Goal: Information Seeking & Learning: Learn about a topic

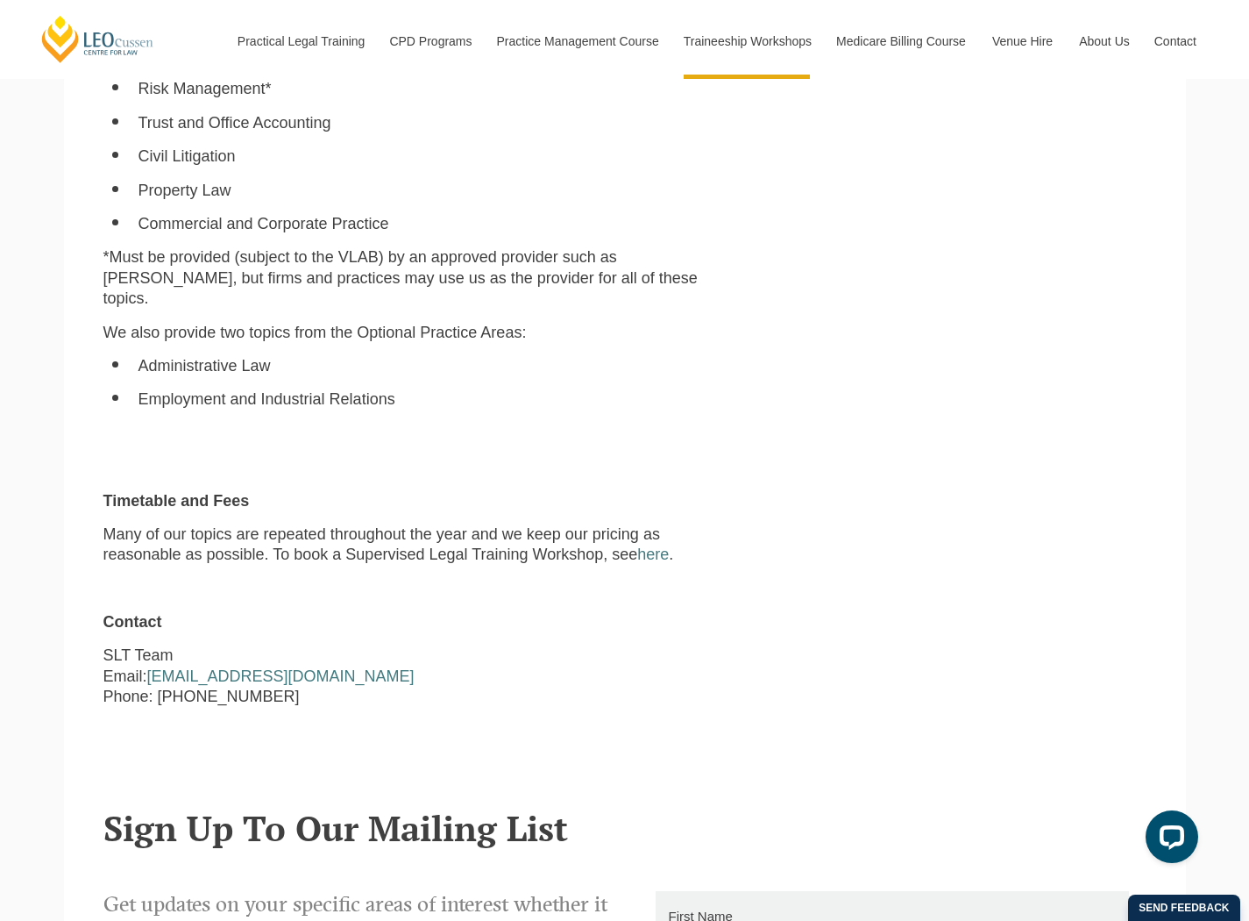
scroll to position [1403, 0]
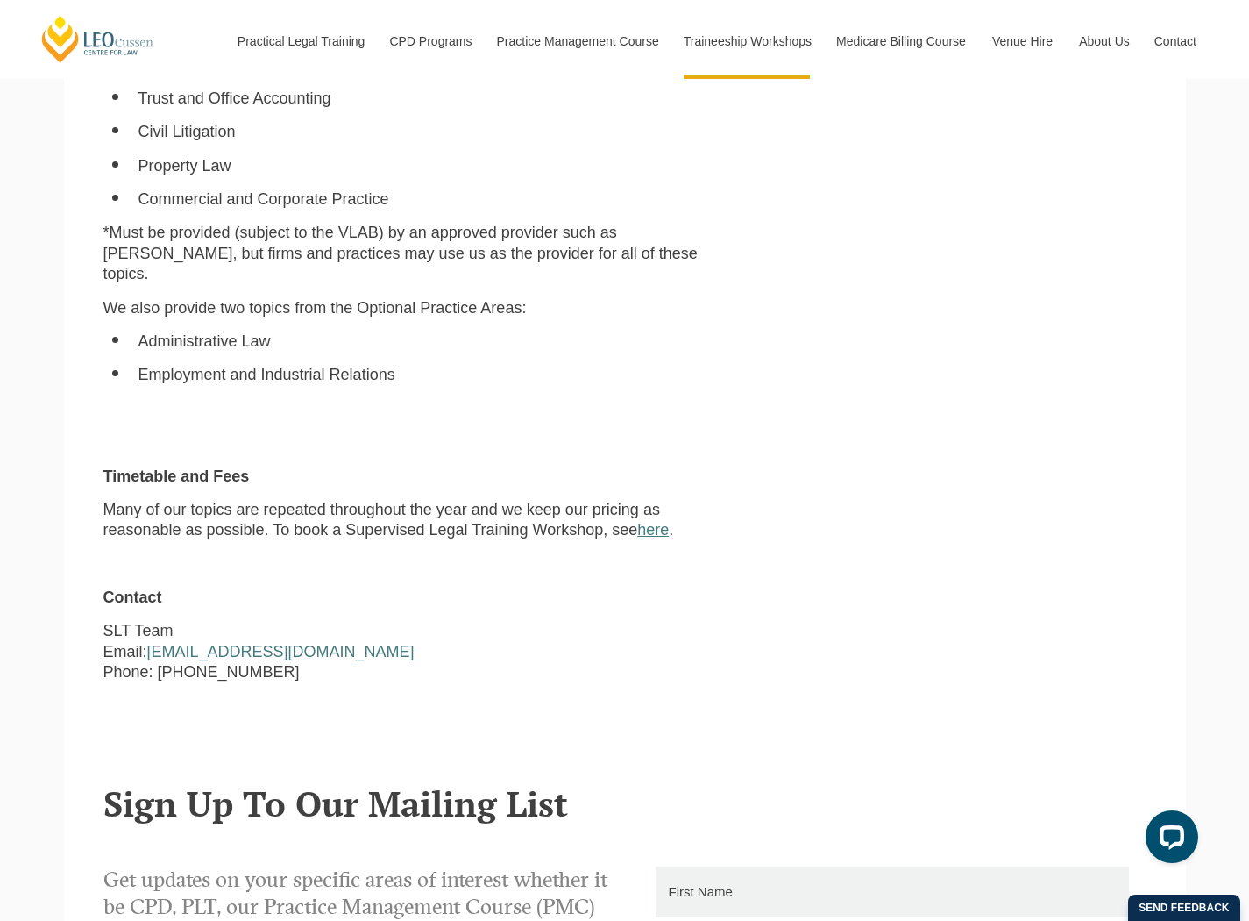
click at [657, 521] on link "here" at bounding box center [653, 530] width 32 height 18
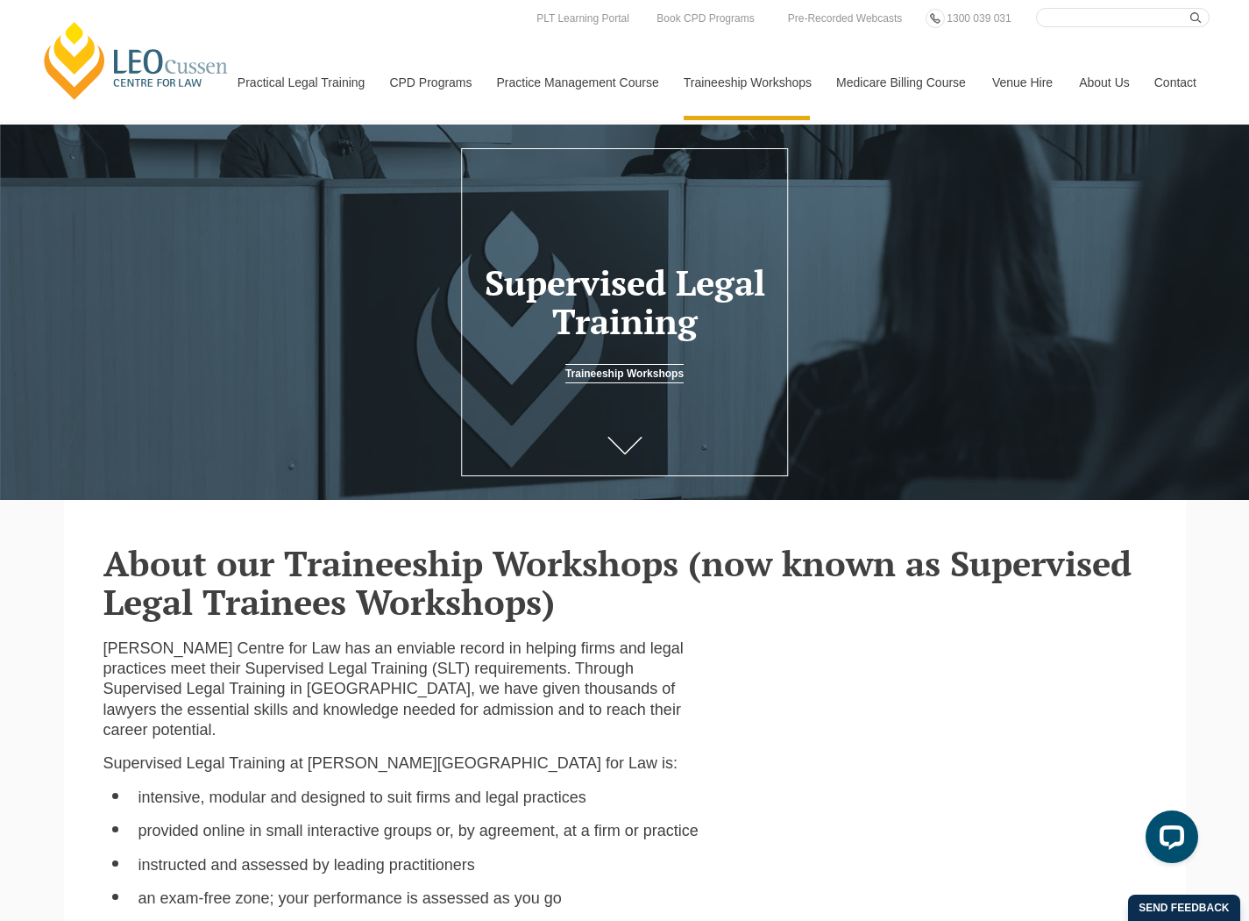
scroll to position [0, 0]
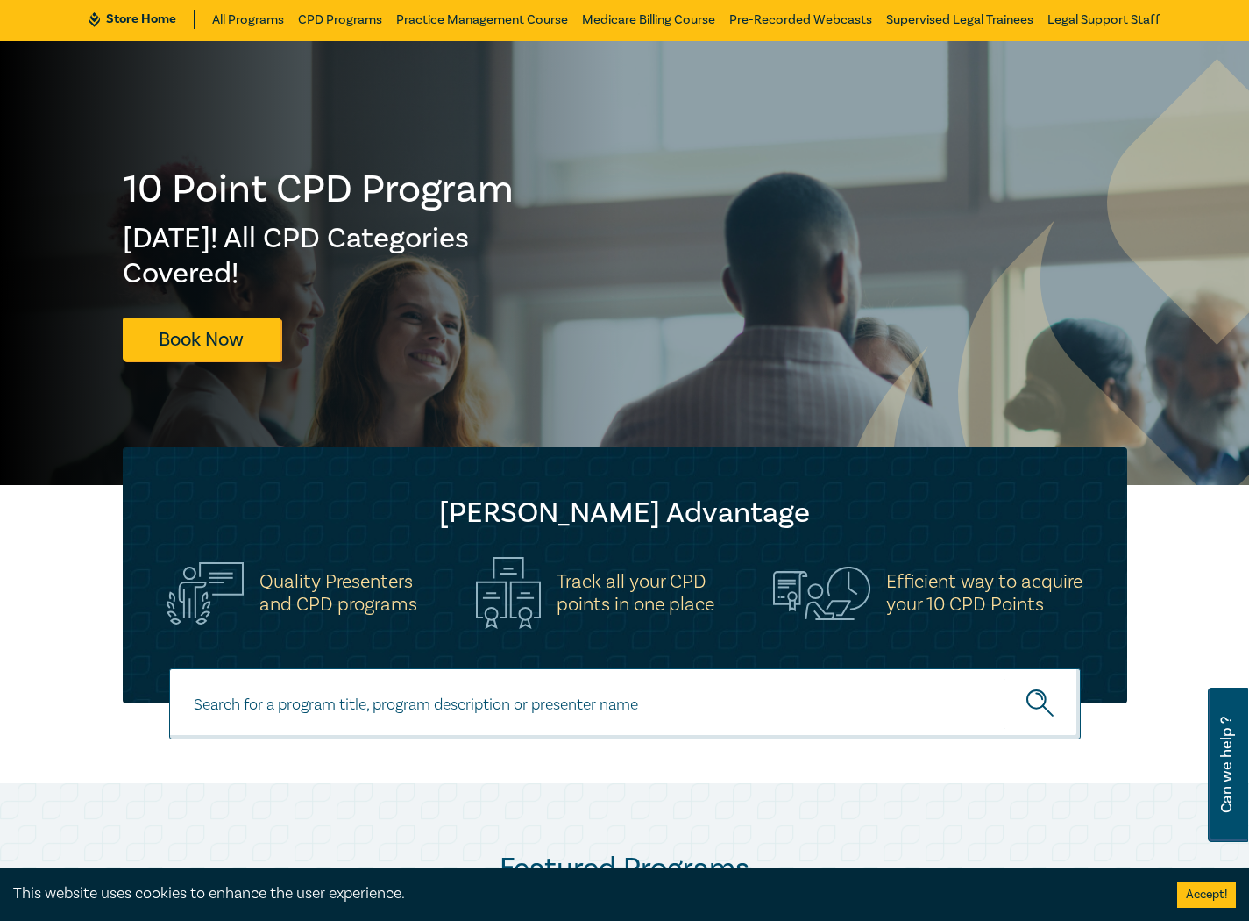
scroll to position [263, 0]
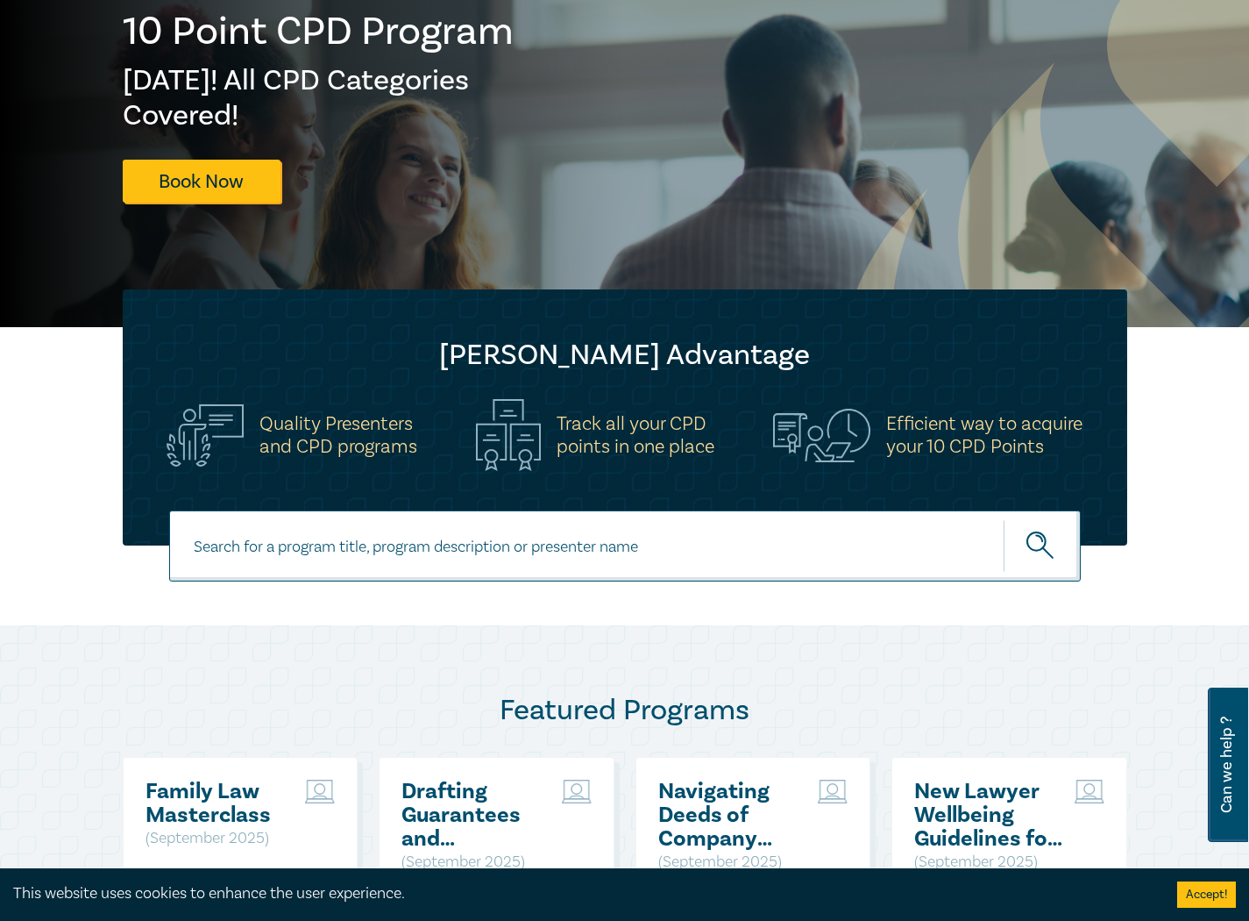
click at [589, 544] on input at bounding box center [625, 545] width 912 height 71
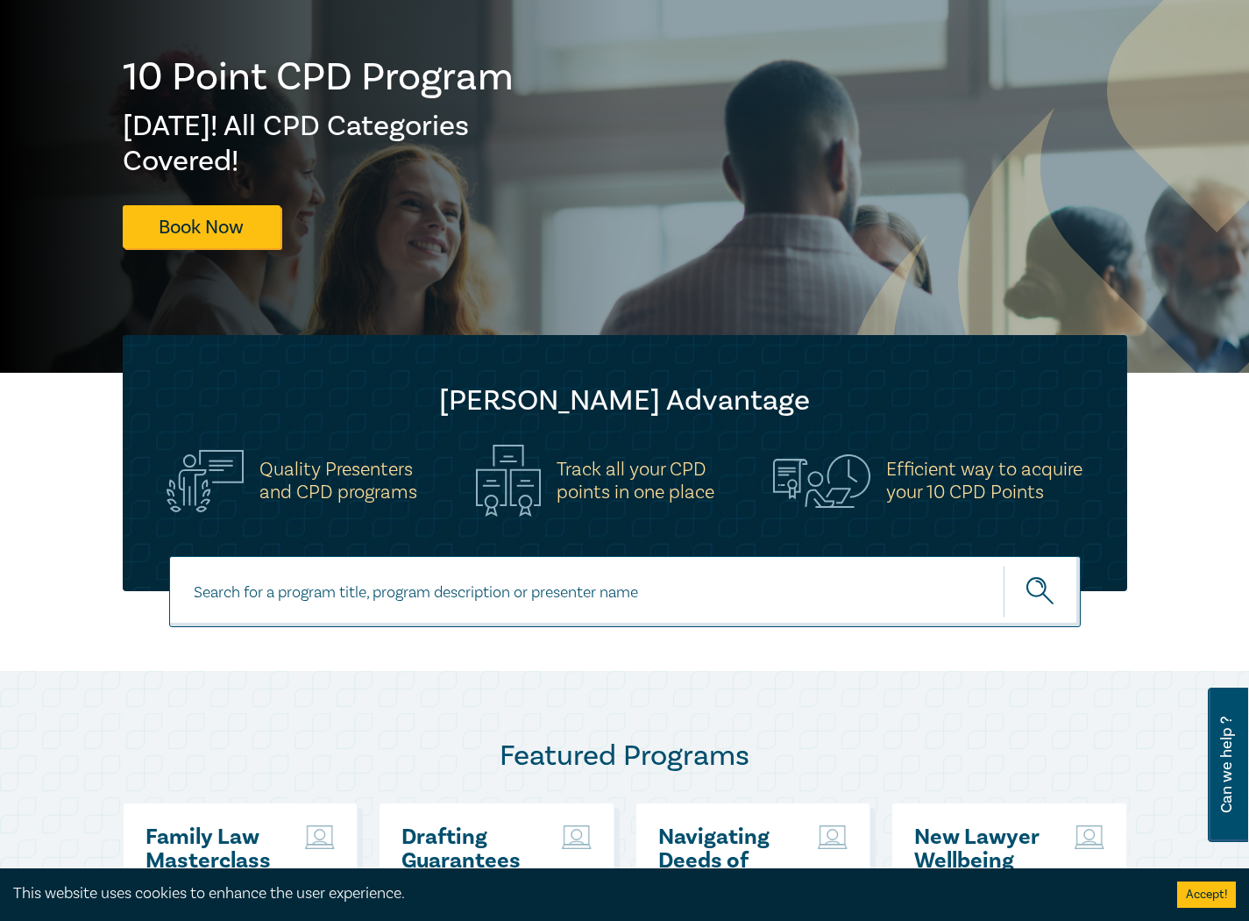
scroll to position [351, 0]
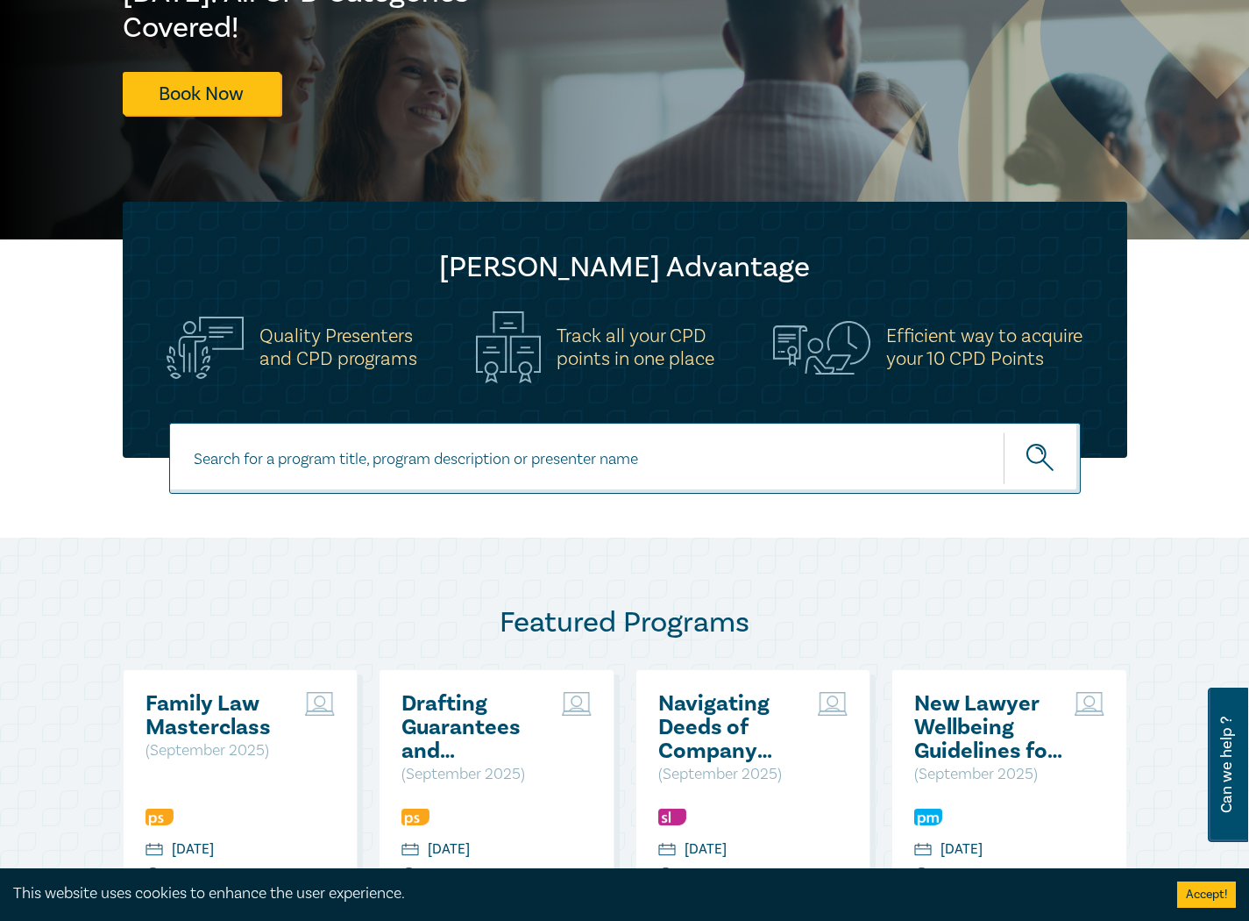
click at [487, 441] on input at bounding box center [625, 458] width 912 height 71
type input "lawyers skills"
click at [1004, 431] on button "submit" at bounding box center [1042, 457] width 77 height 53
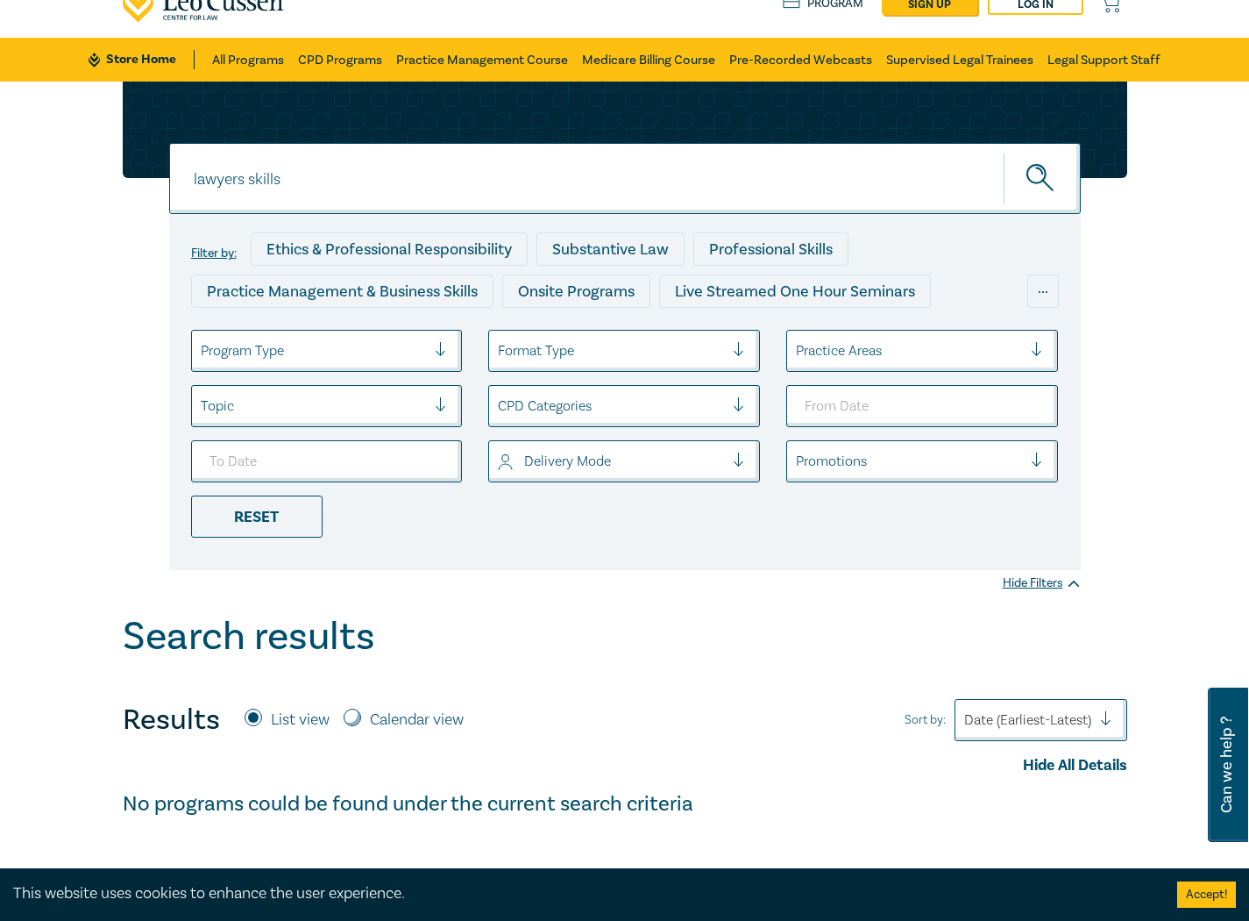
scroll to position [175, 0]
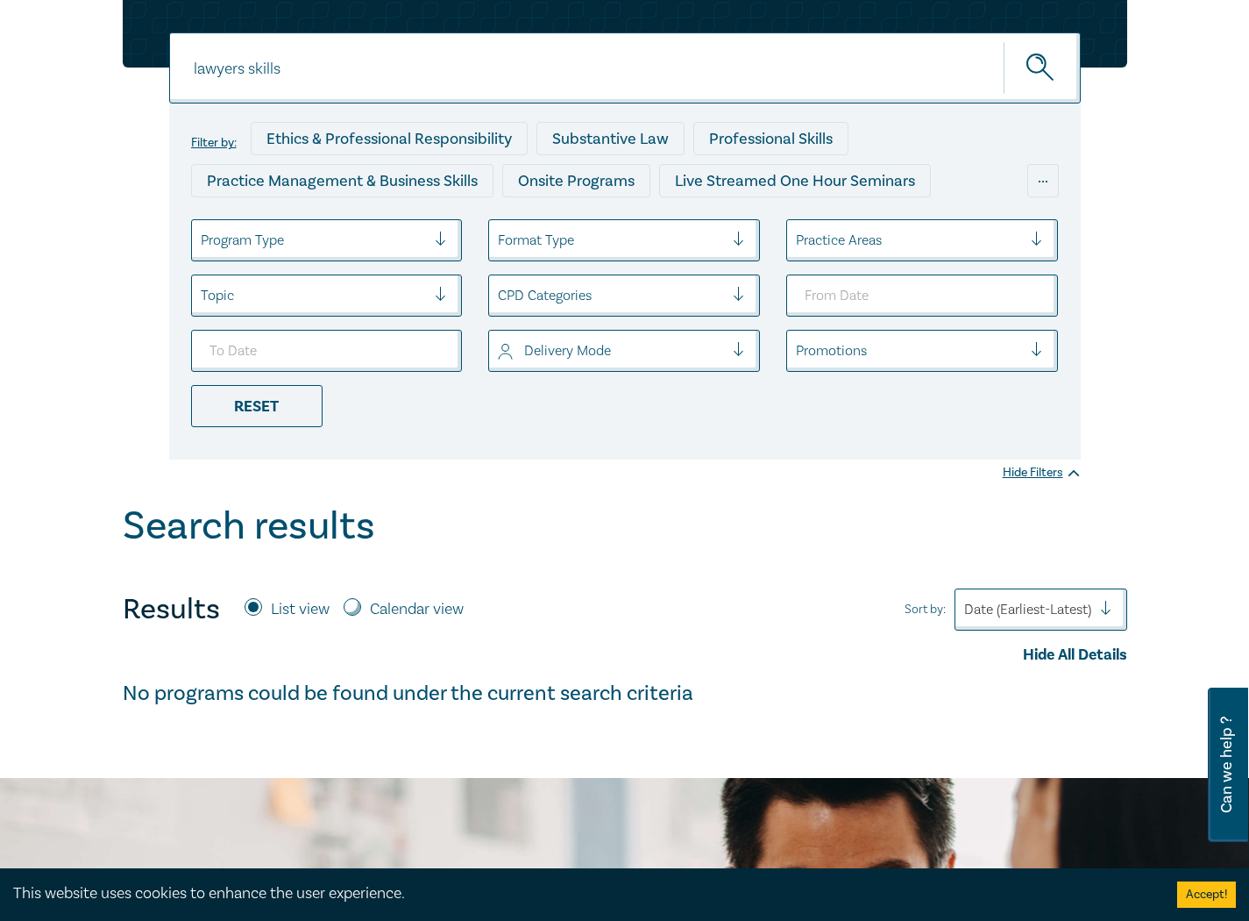
click at [430, 606] on label "Calendar view" at bounding box center [417, 609] width 94 height 23
click at [361, 606] on input "Calendar view" at bounding box center [353, 607] width 18 height 18
radio input "true"
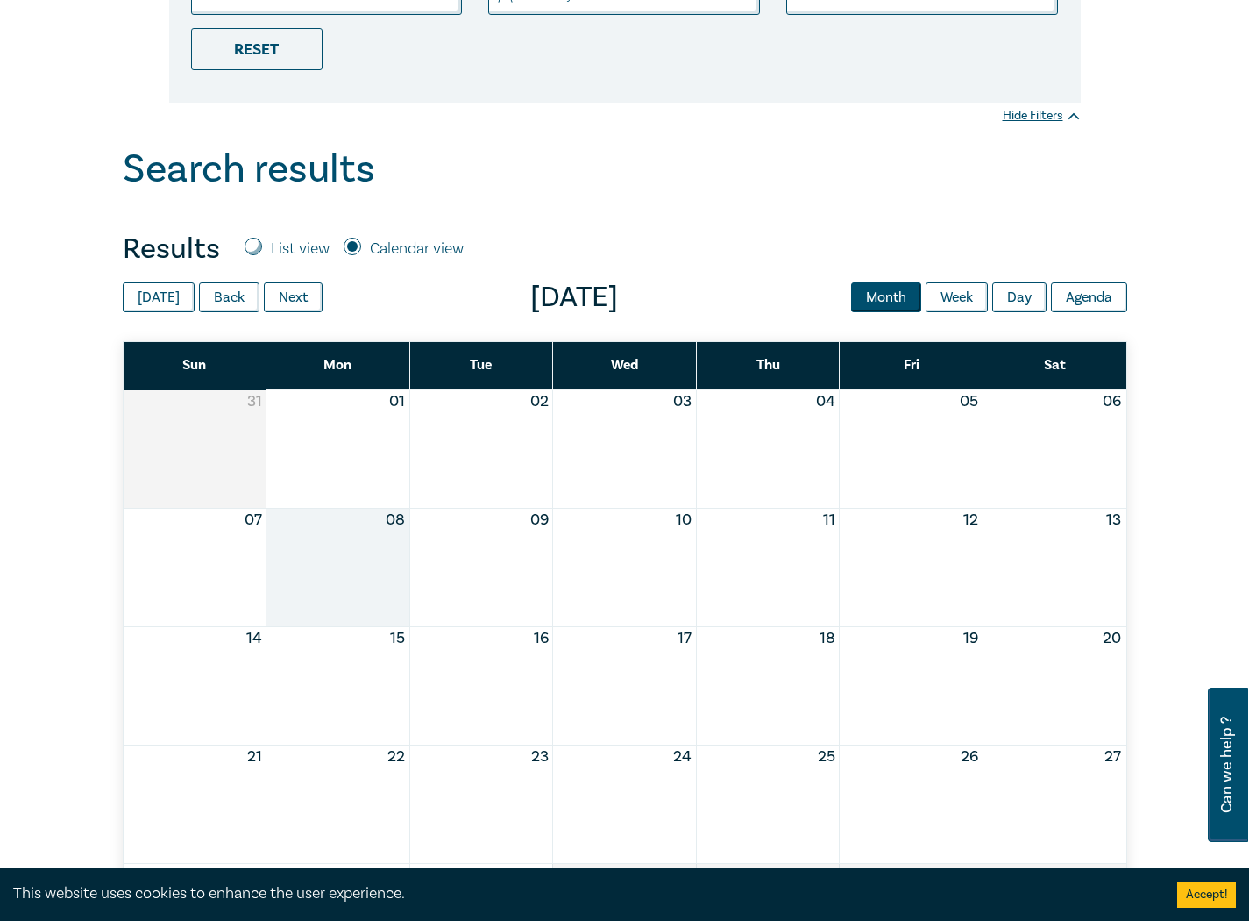
scroll to position [526, 0]
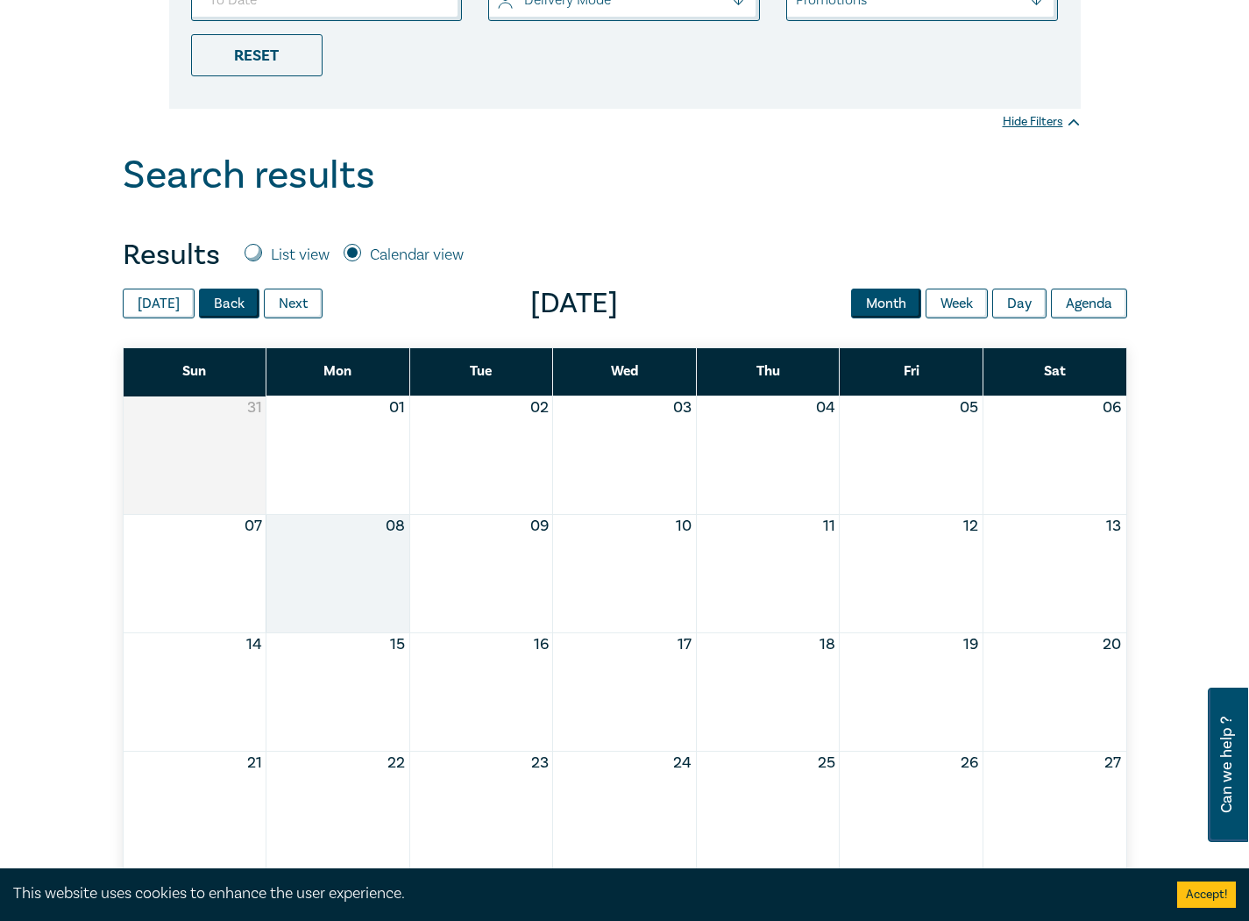
click at [210, 313] on button "Back" at bounding box center [229, 303] width 60 height 30
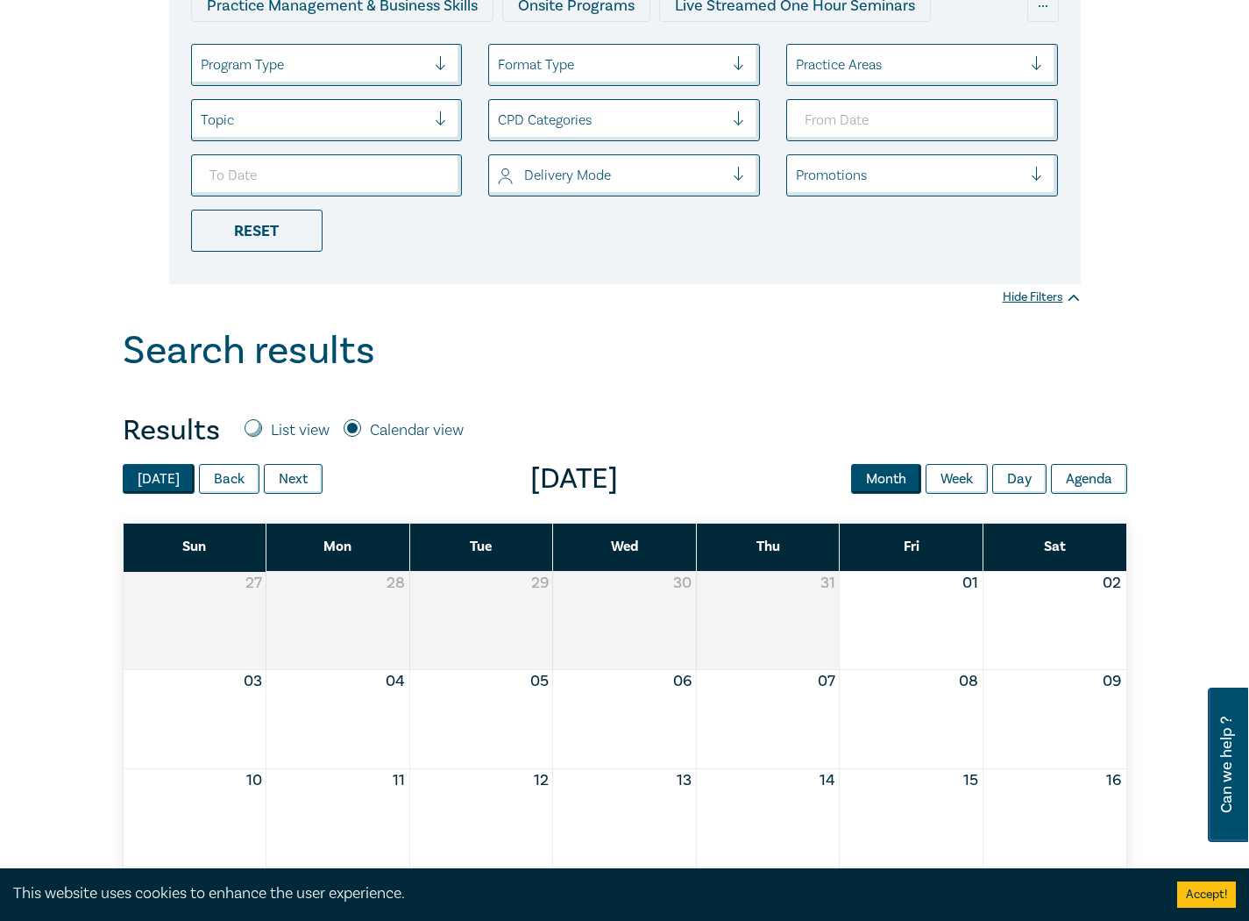
click at [148, 474] on button "Today" at bounding box center [159, 479] width 72 height 30
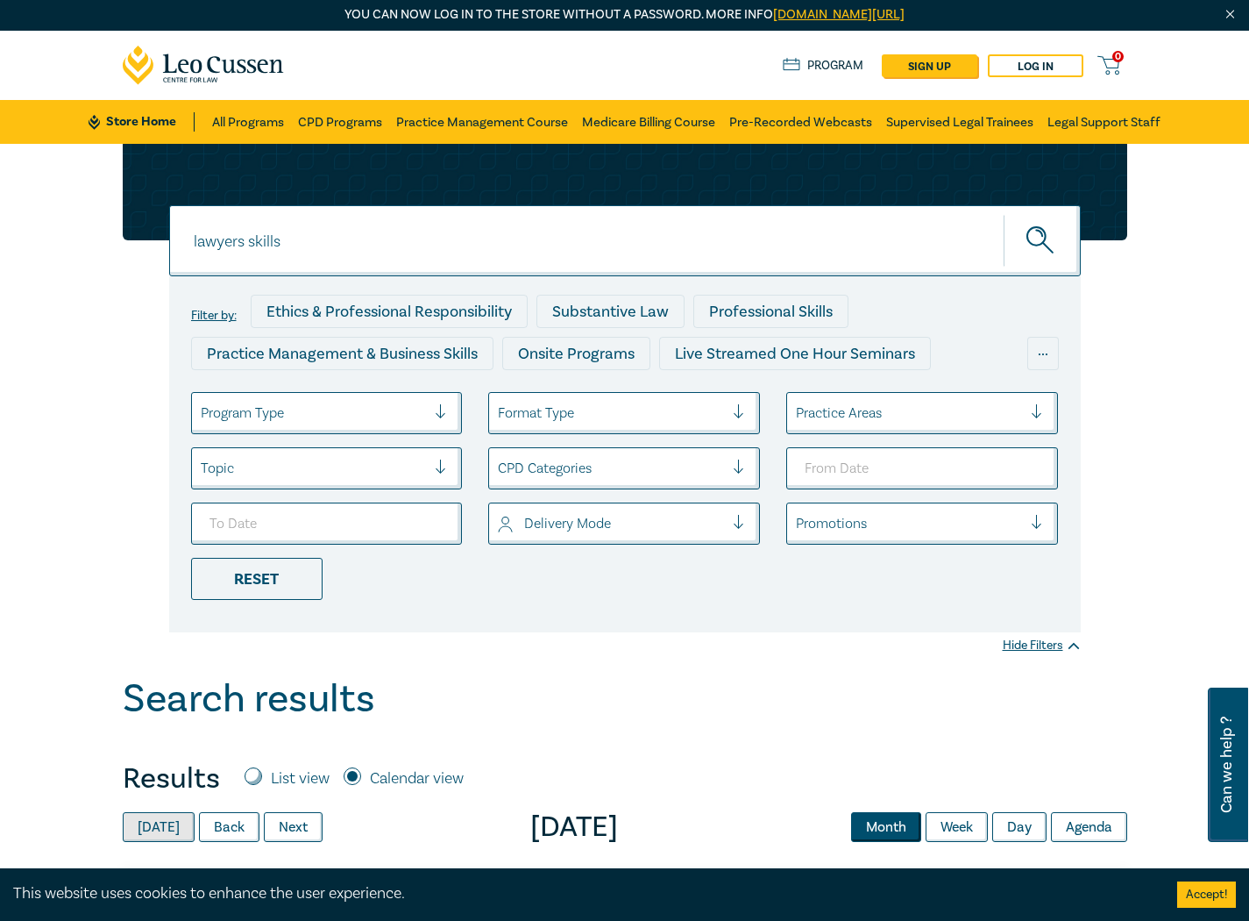
scroll to position [0, 0]
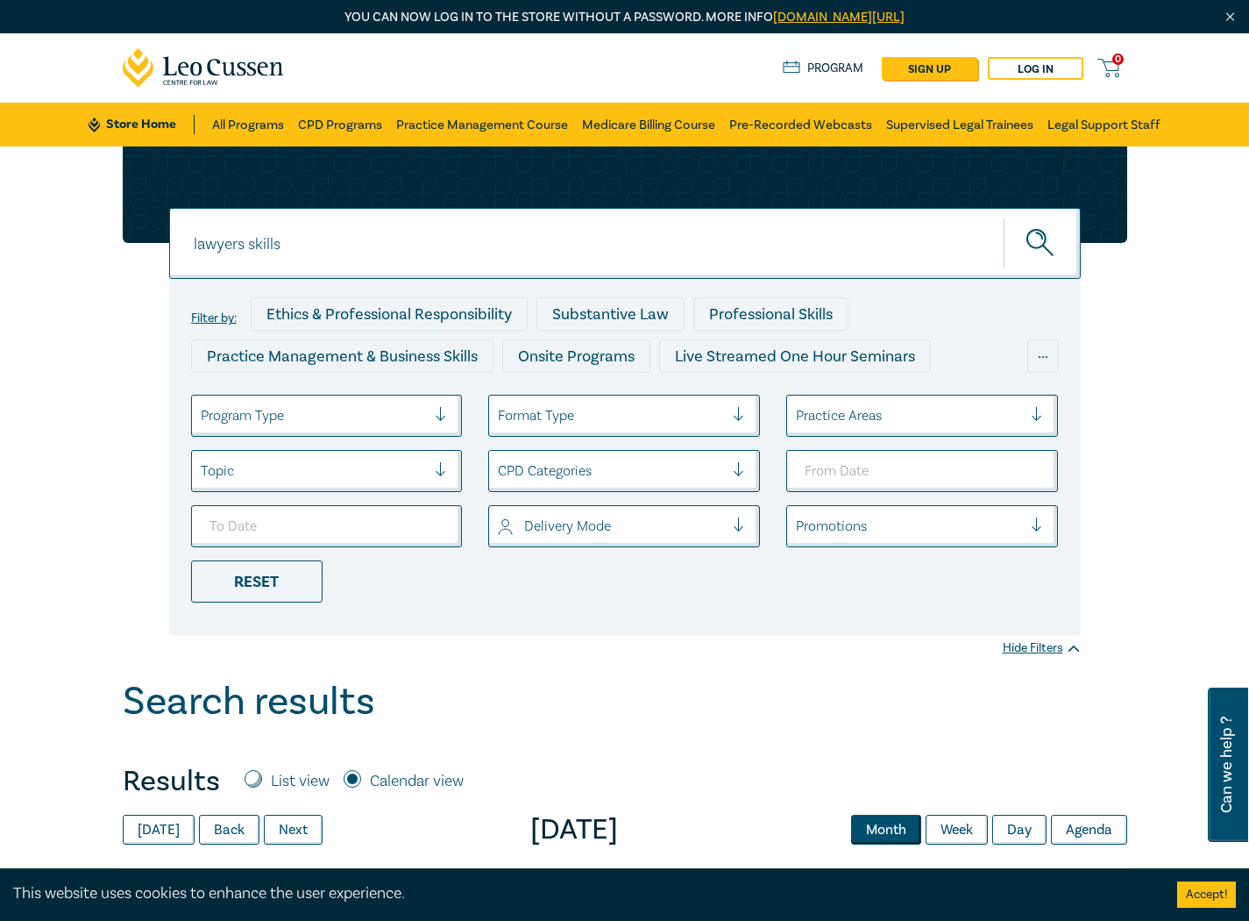
drag, startPoint x: 502, startPoint y: 238, endPoint x: 87, endPoint y: 234, distance: 414.7
click at [87, 234] on div "lawyers skills lawyers skills lawyers skills Filter by: Ethics & Professional R…" at bounding box center [624, 412] width 1249 height 532
drag, startPoint x: 654, startPoint y: 658, endPoint x: 644, endPoint y: 656, distance: 10.0
click at [654, 661] on div "Filter by: Ethics & Professional Responsibility Substantive Law Professional Sk…" at bounding box center [624, 412] width 1249 height 532
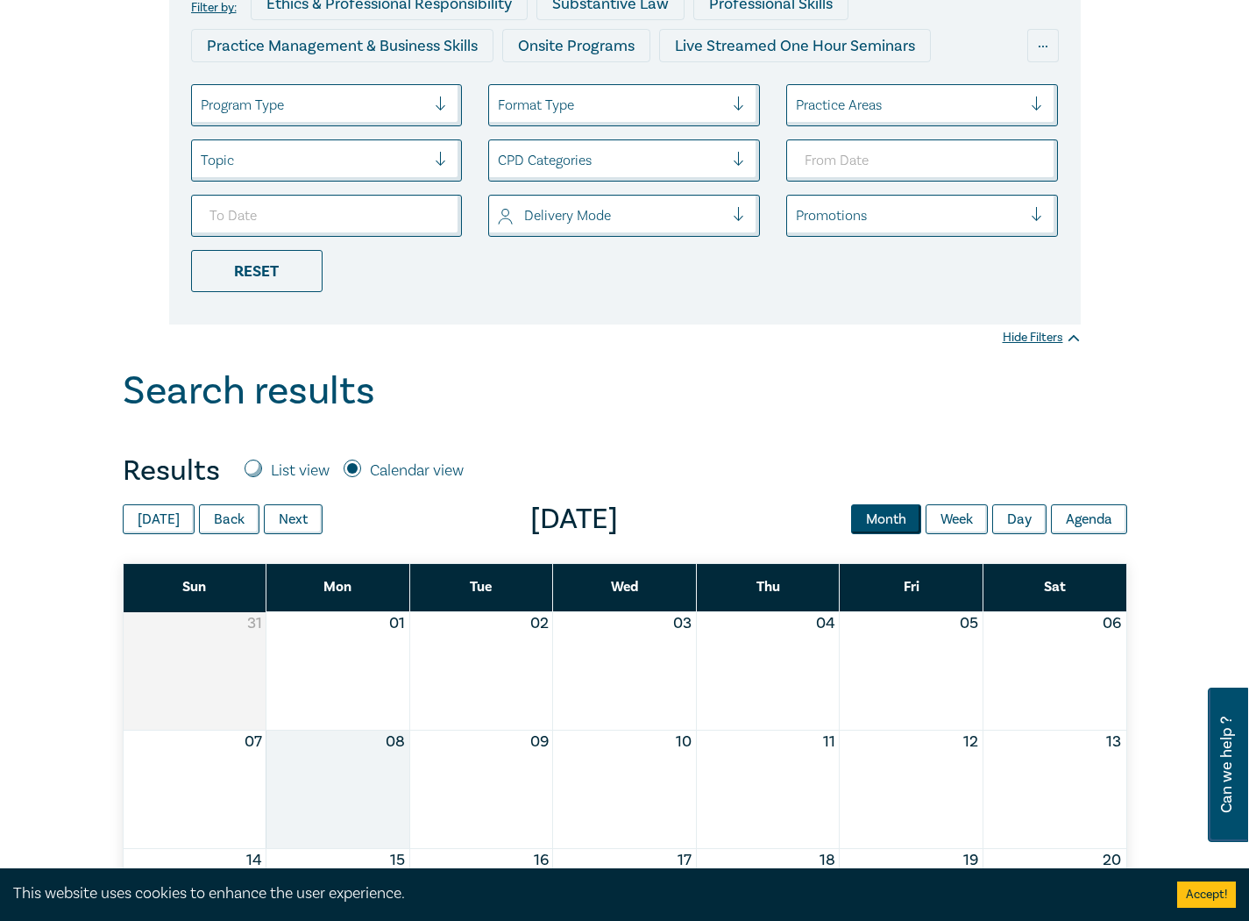
scroll to position [438, 0]
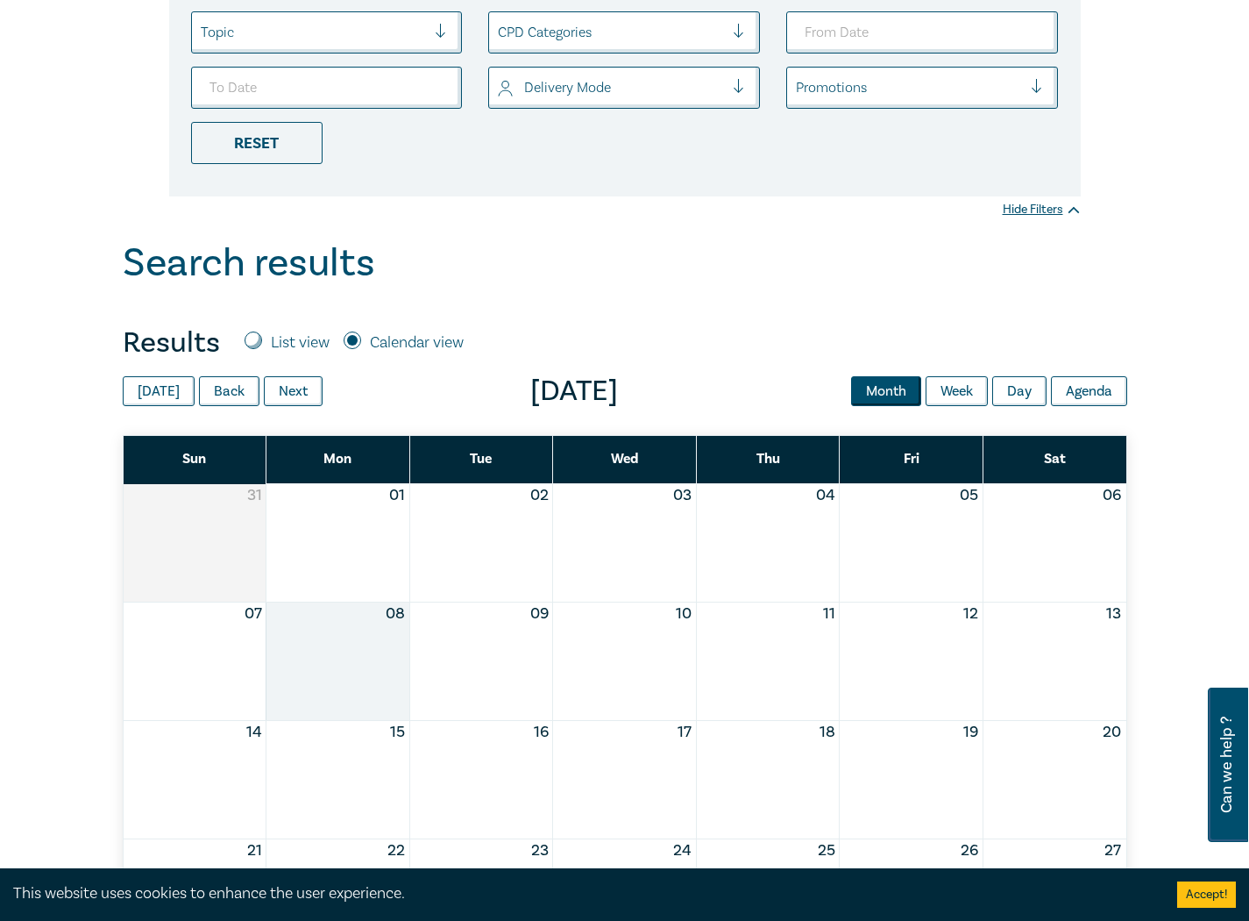
click at [328, 381] on span "September 2025" at bounding box center [575, 391] width 504 height 35
click at [305, 380] on button "Next" at bounding box center [293, 391] width 59 height 30
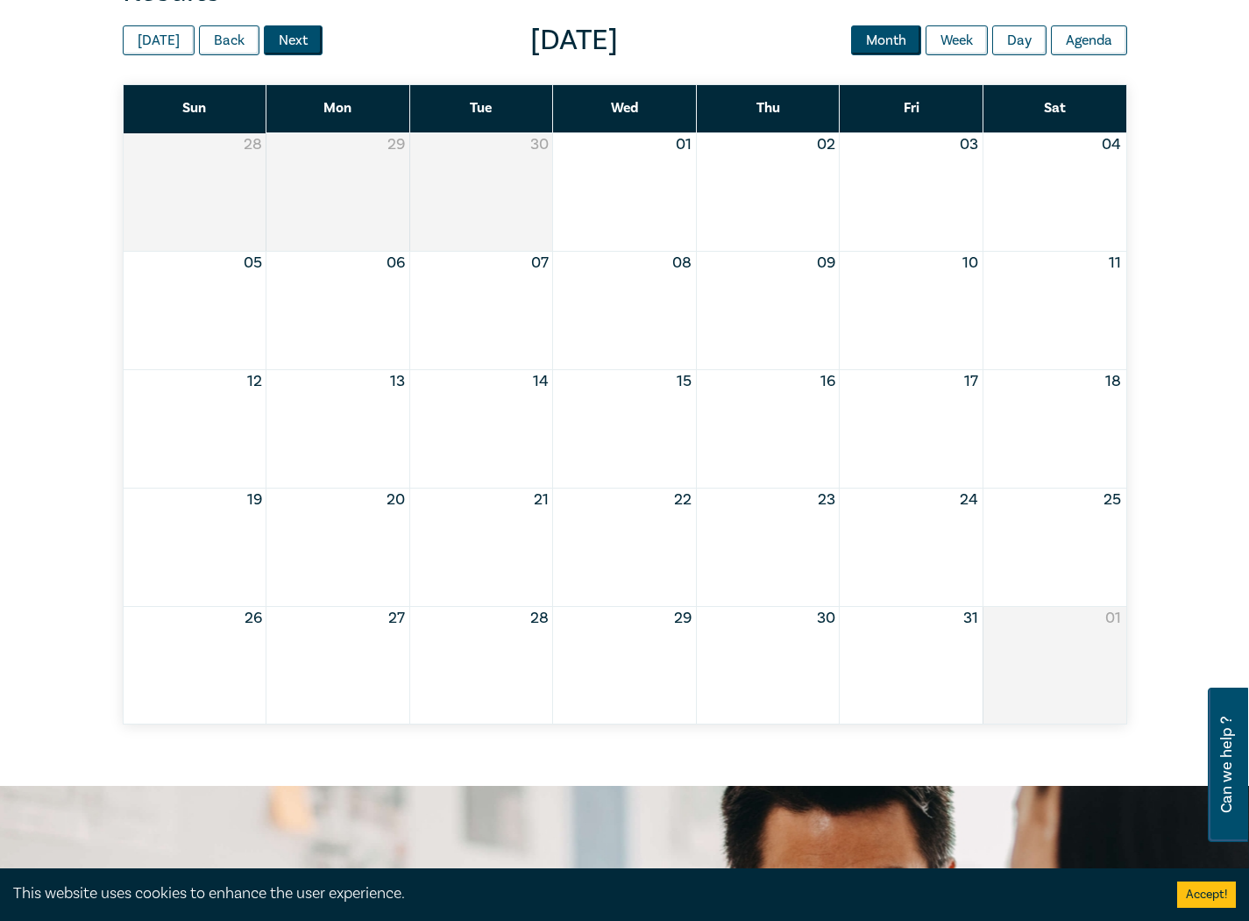
scroll to position [351, 0]
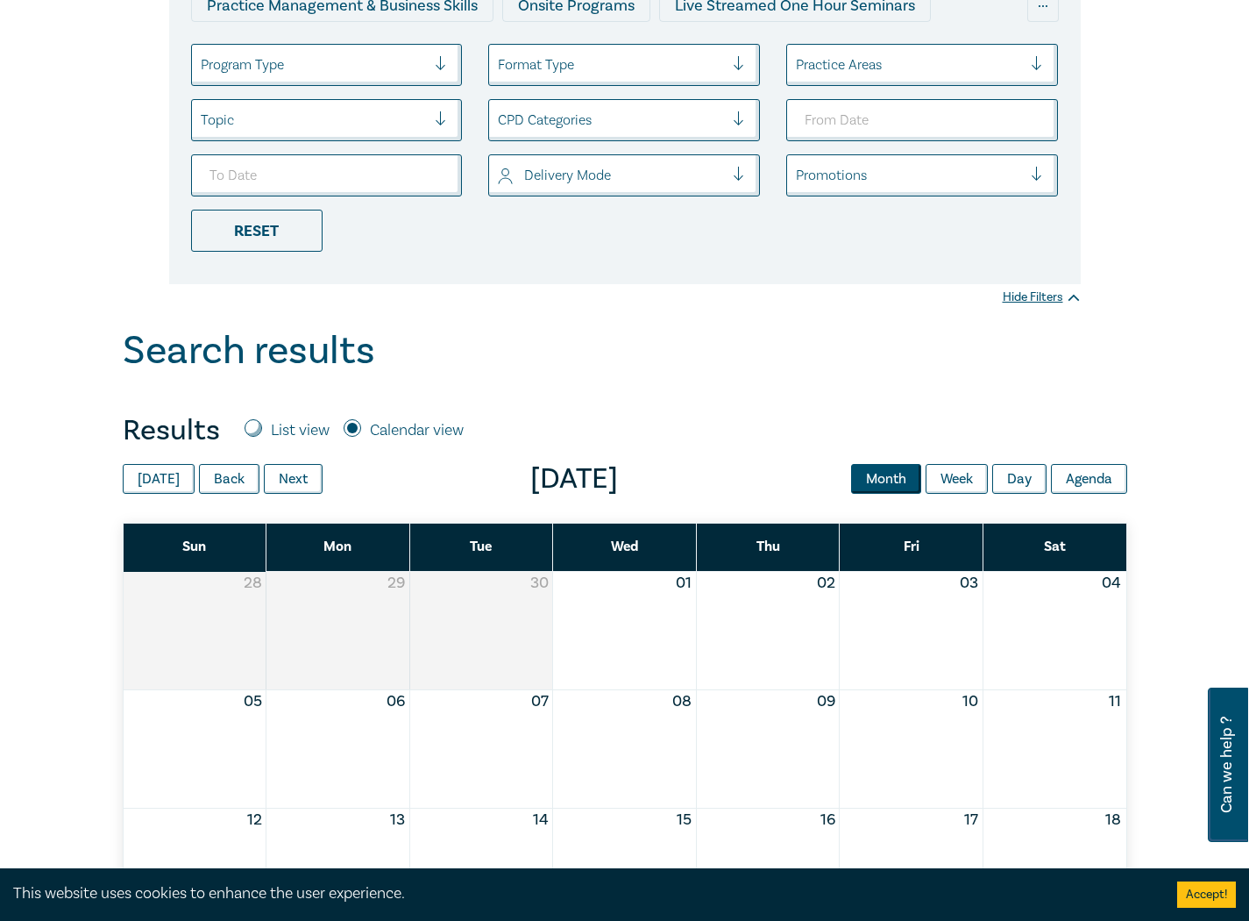
click at [1049, 472] on span "Month Week Day Agenda" at bounding box center [989, 479] width 276 height 30
click at [1078, 480] on button "Agenda" at bounding box center [1089, 479] width 76 height 30
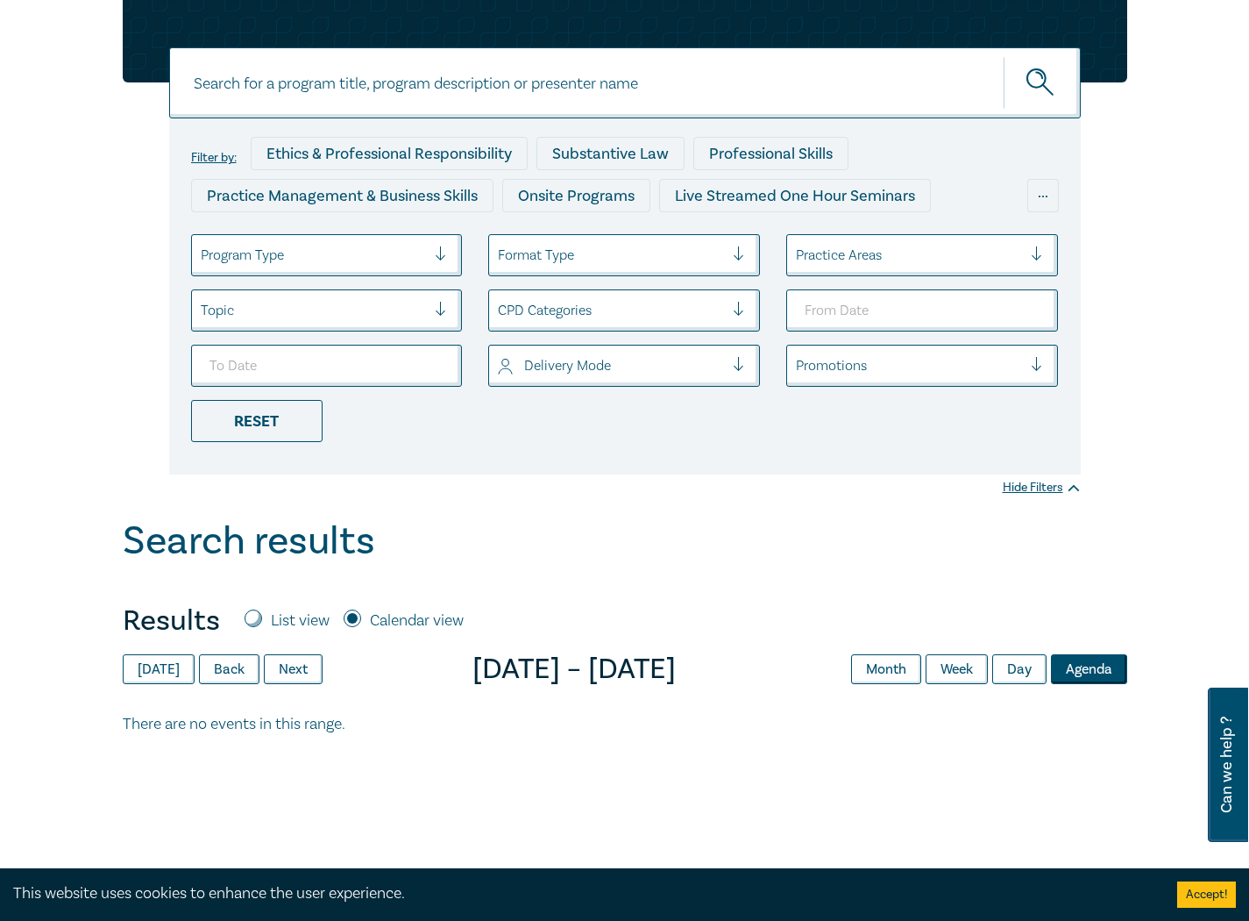
scroll to position [0, 0]
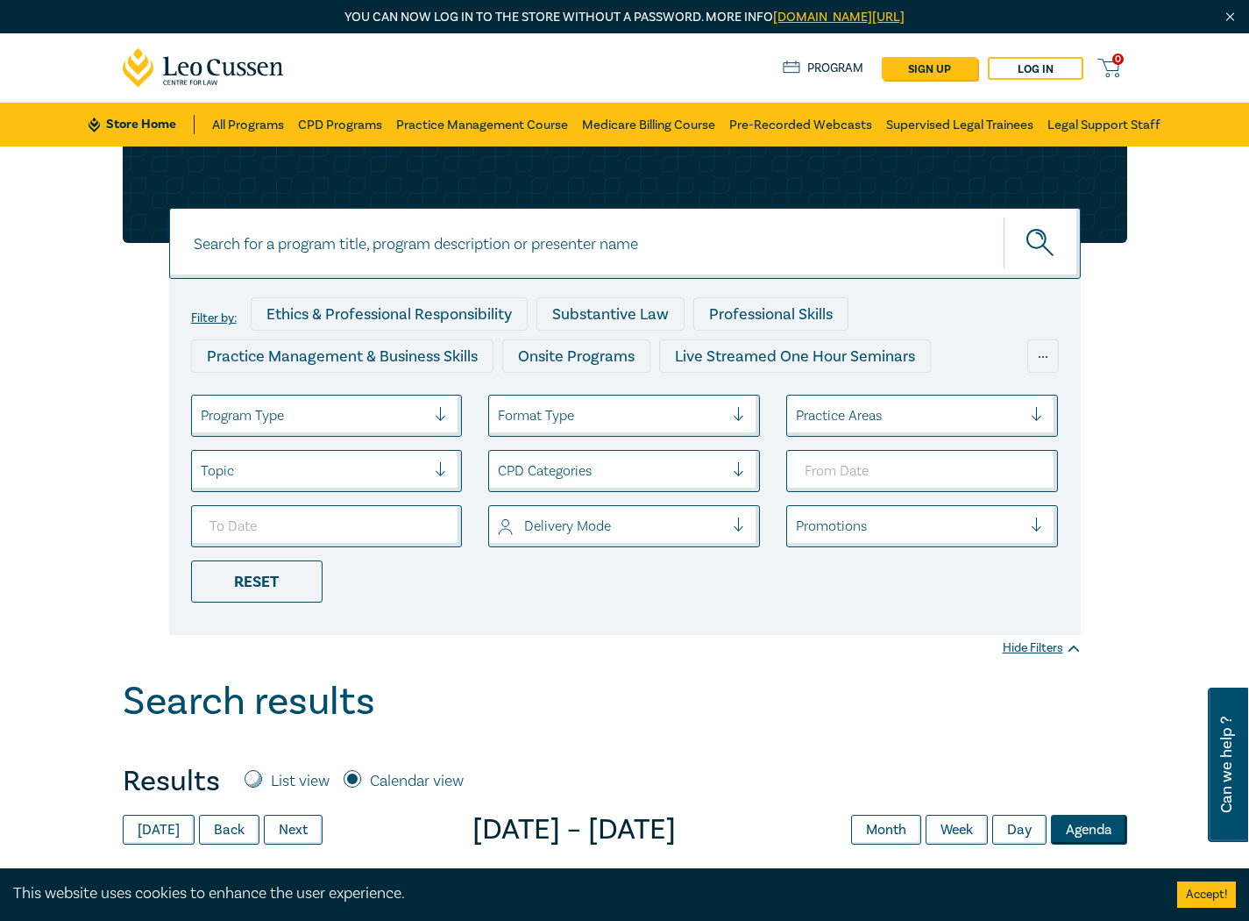
click at [573, 253] on input at bounding box center [625, 243] width 912 height 71
click at [1004, 217] on button "submit" at bounding box center [1042, 243] width 77 height 53
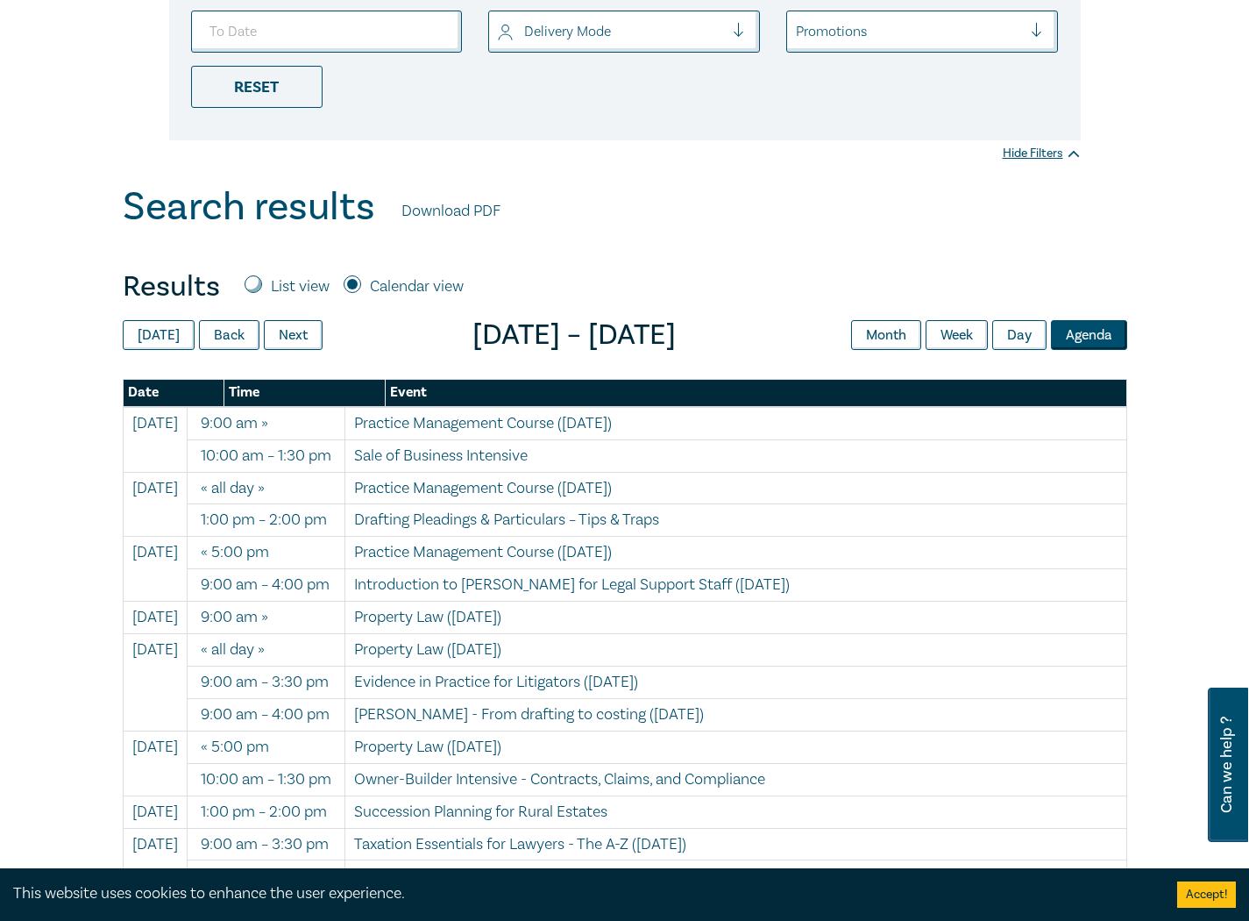
scroll to position [526, 0]
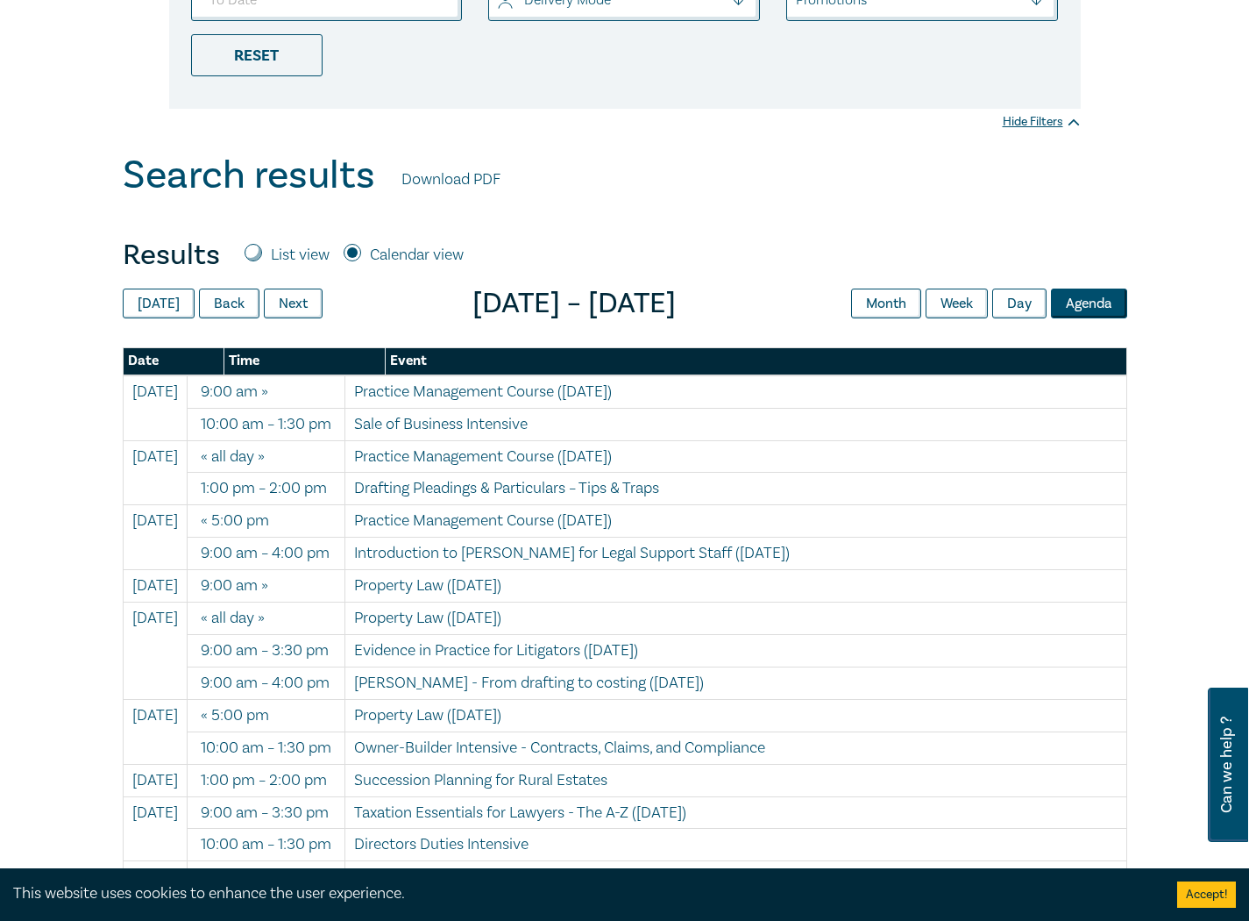
click at [288, 249] on label "List view" at bounding box center [300, 255] width 59 height 23
click at [262, 249] on input "List view" at bounding box center [254, 253] width 18 height 18
radio input "true"
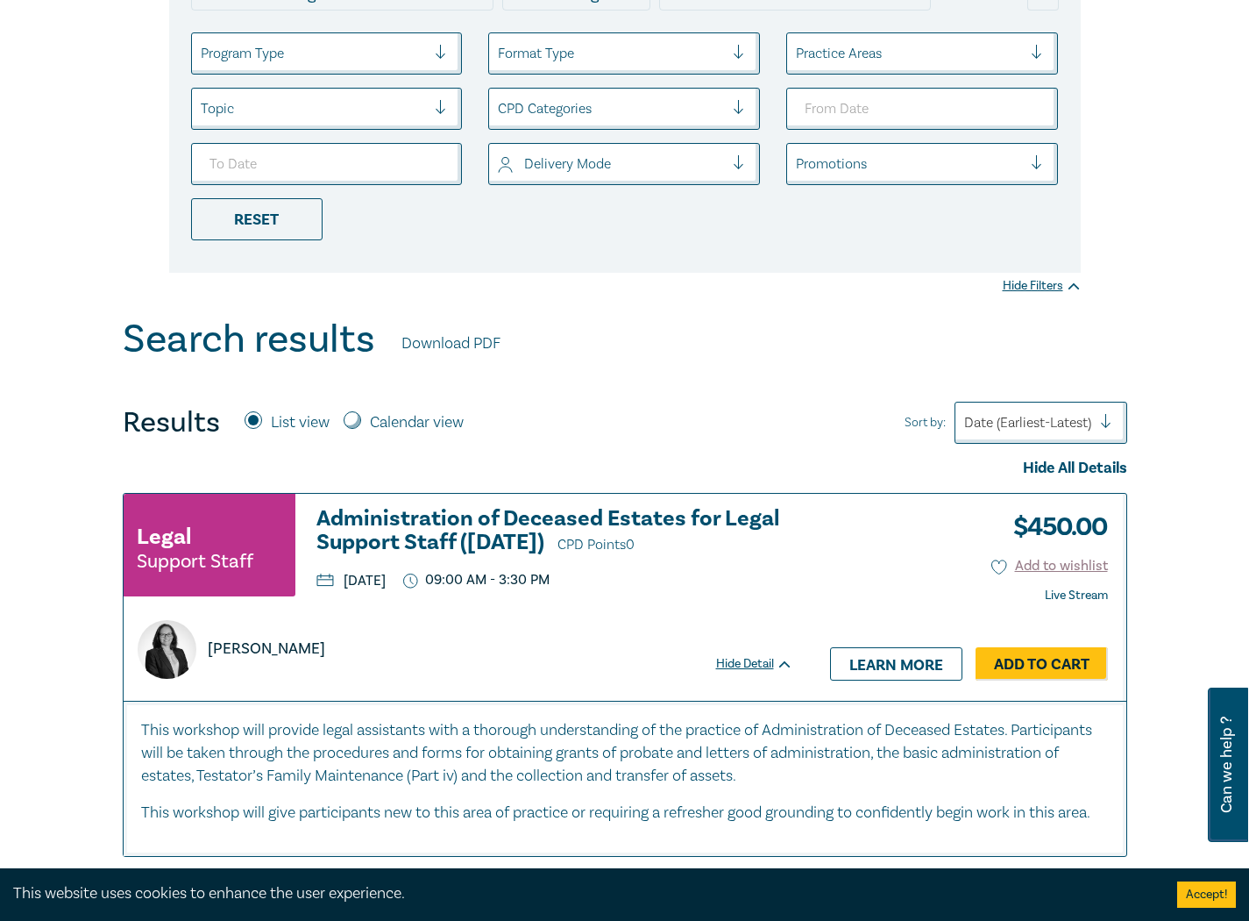
scroll to position [0, 0]
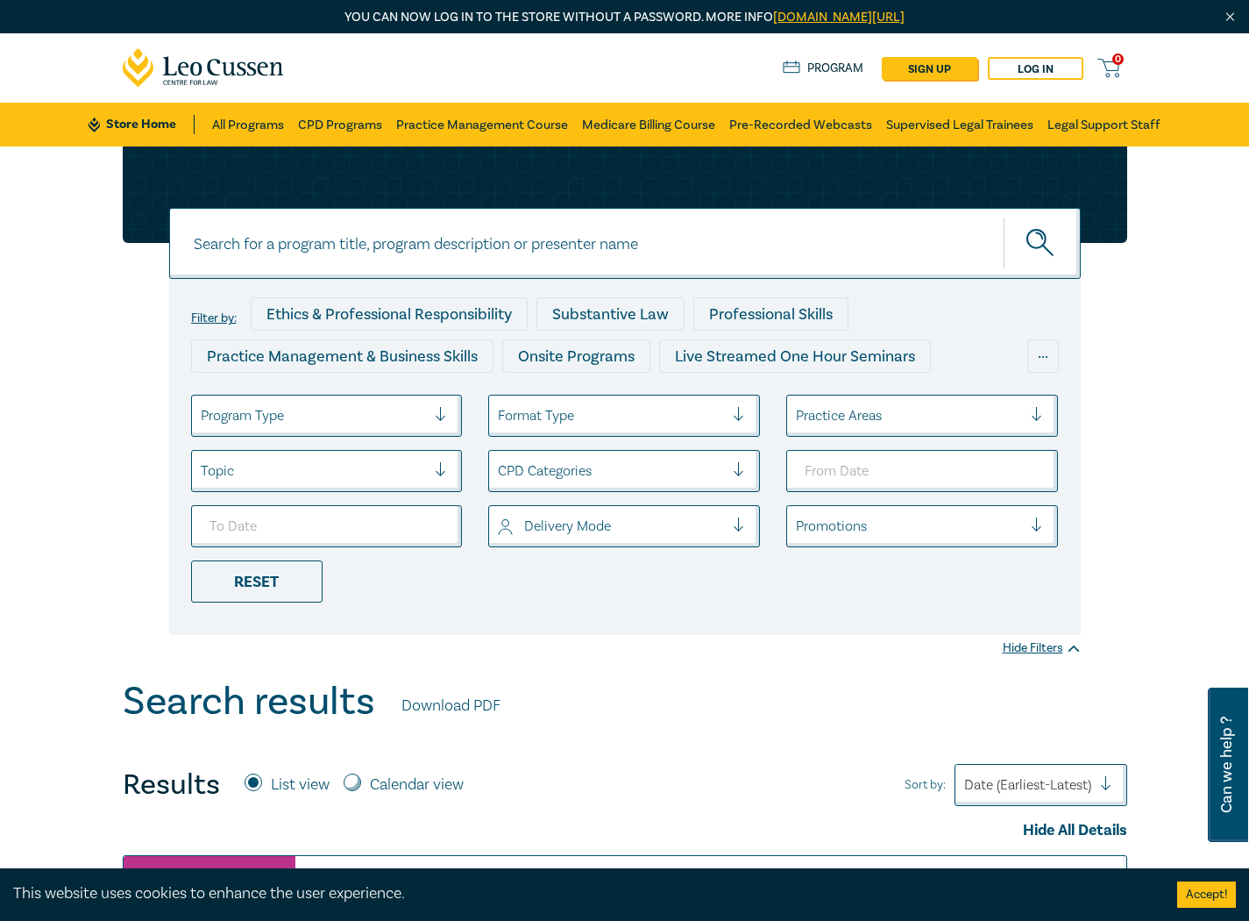
click at [623, 239] on input at bounding box center [625, 243] width 912 height 71
type input "Lawyer’s Skills including Advocacy"
click at [1068, 235] on button "submit" at bounding box center [1042, 243] width 77 height 53
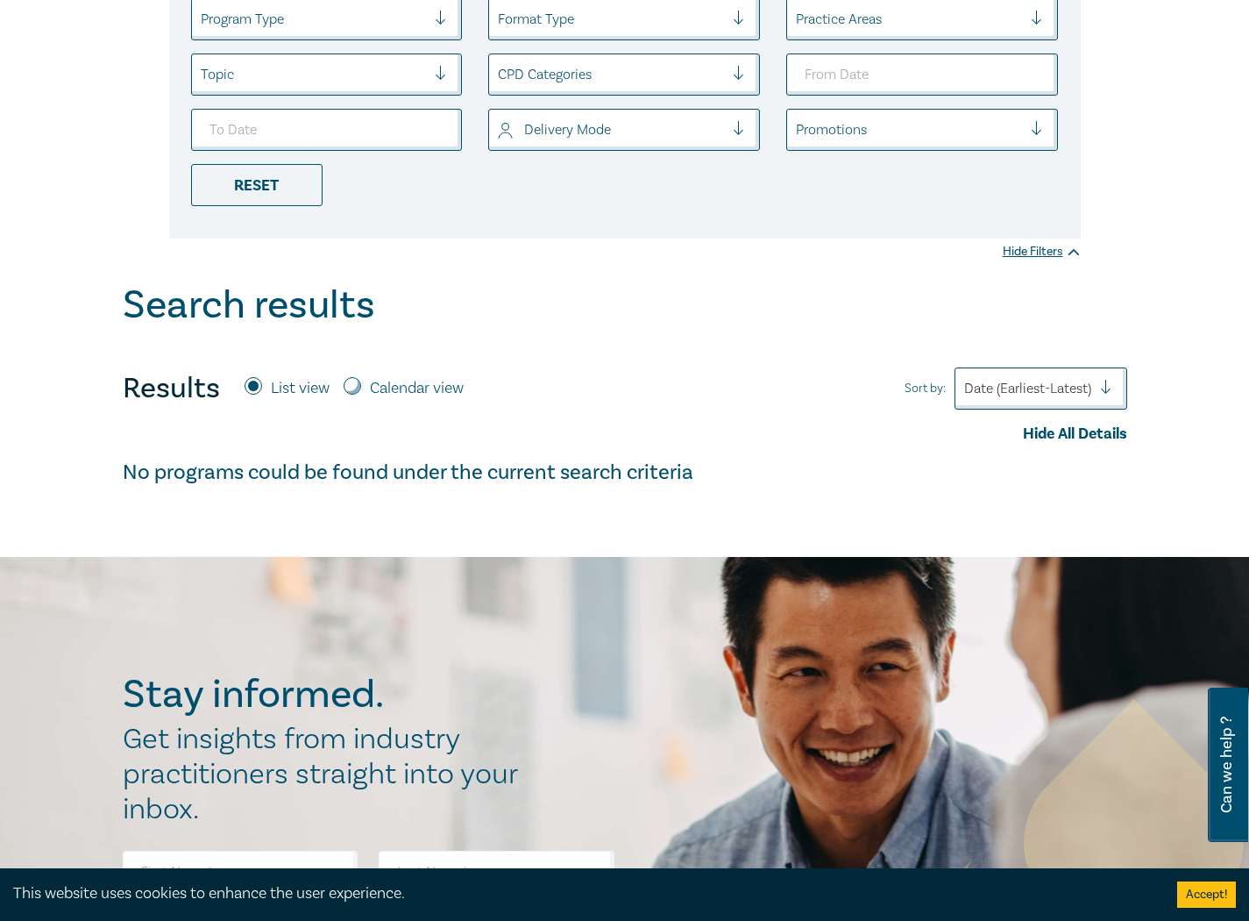
scroll to position [438, 0]
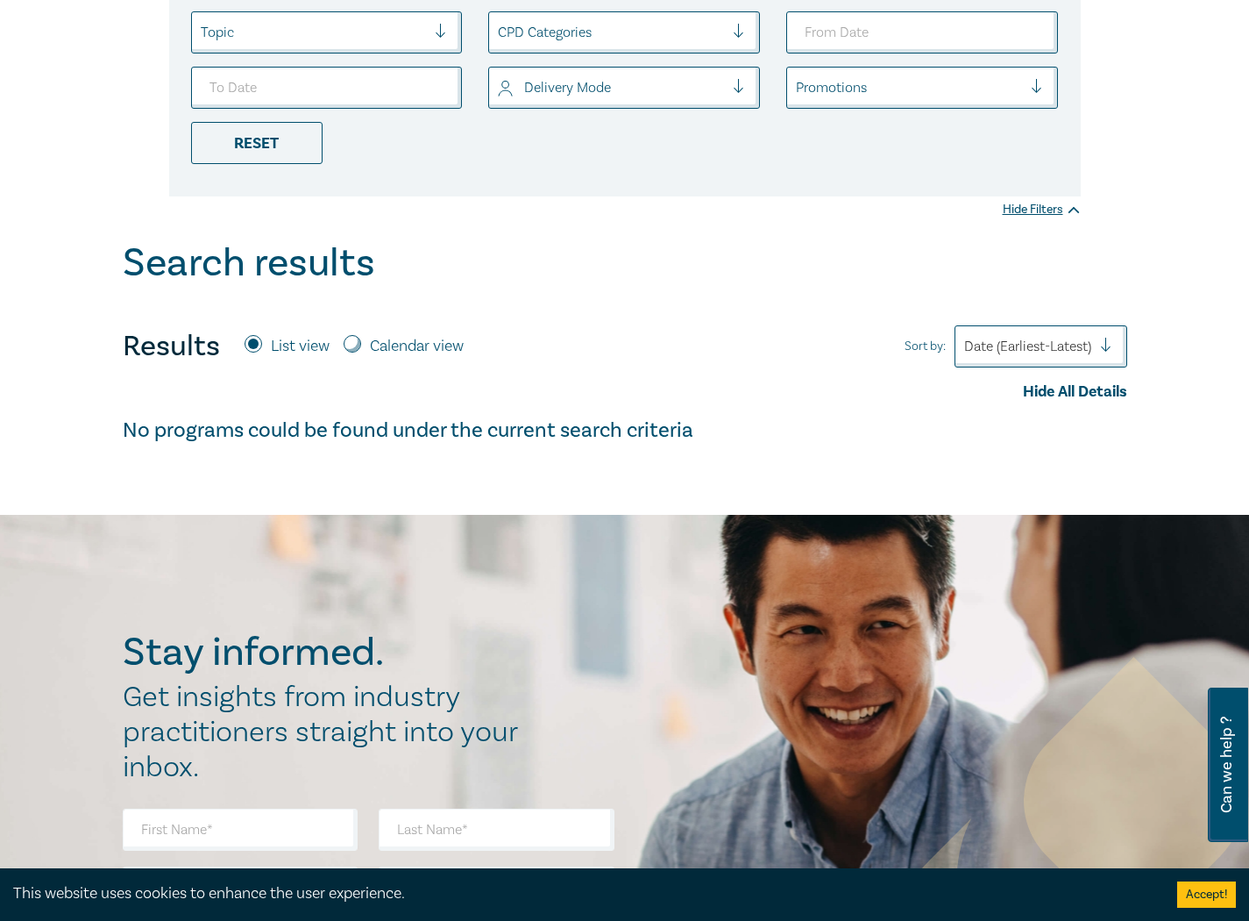
click at [398, 349] on label "Calendar view" at bounding box center [417, 346] width 94 height 23
click at [361, 349] on input "Calendar view" at bounding box center [353, 344] width 18 height 18
radio input "true"
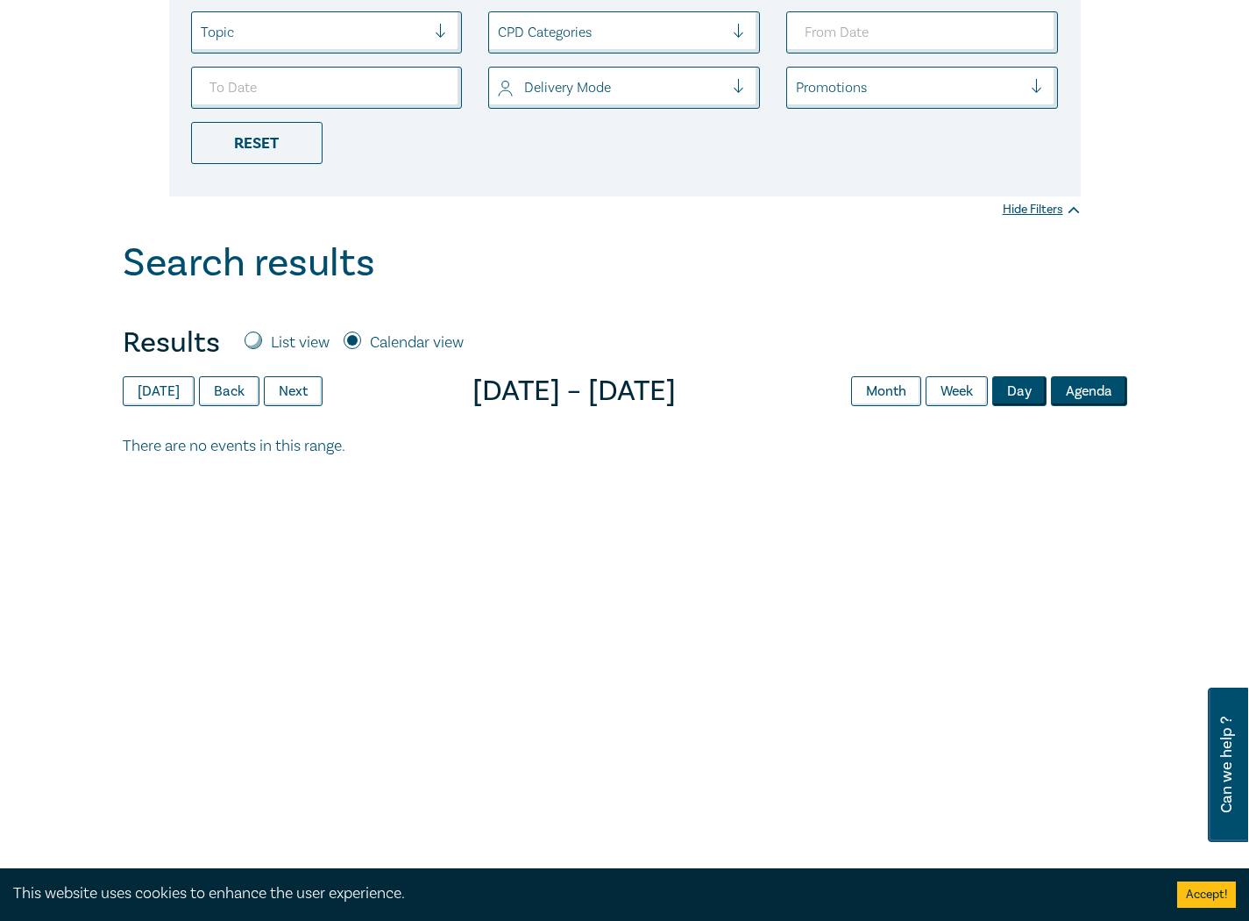
click at [1024, 403] on button "Day" at bounding box center [1019, 391] width 54 height 30
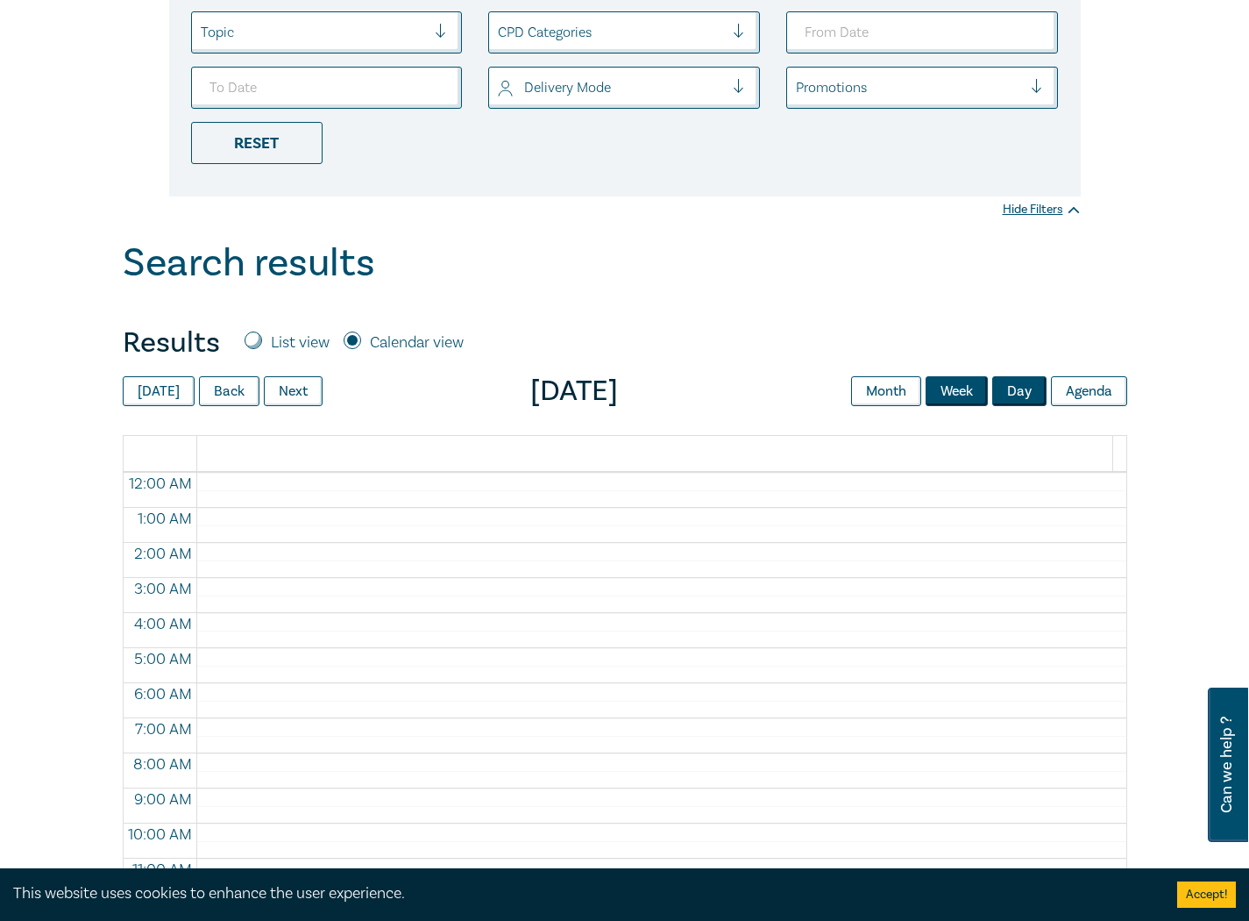
click at [974, 398] on button "Week" at bounding box center [957, 391] width 62 height 30
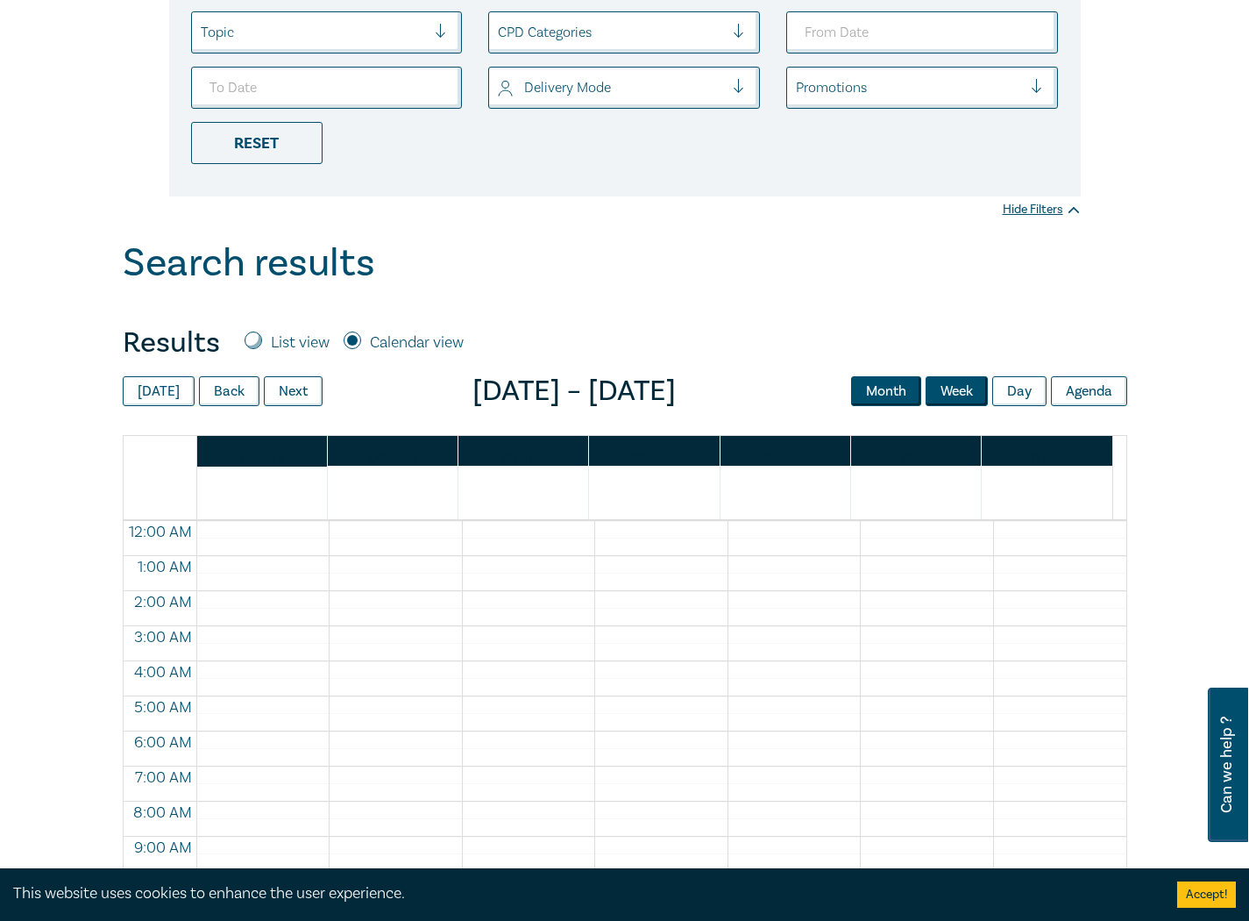
click at [896, 400] on button "Month" at bounding box center [886, 391] width 70 height 30
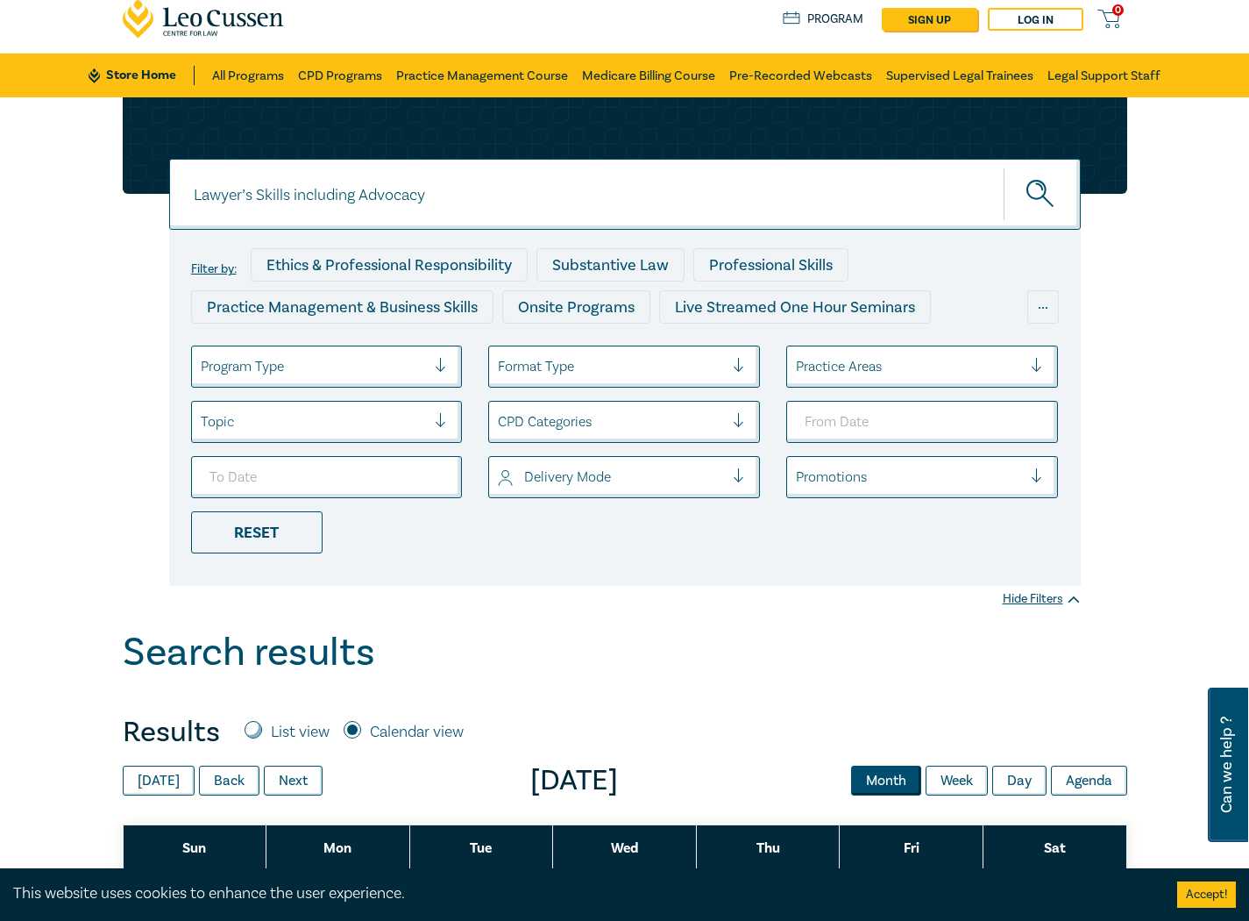
scroll to position [0, 0]
